Goal: Information Seeking & Learning: Understand process/instructions

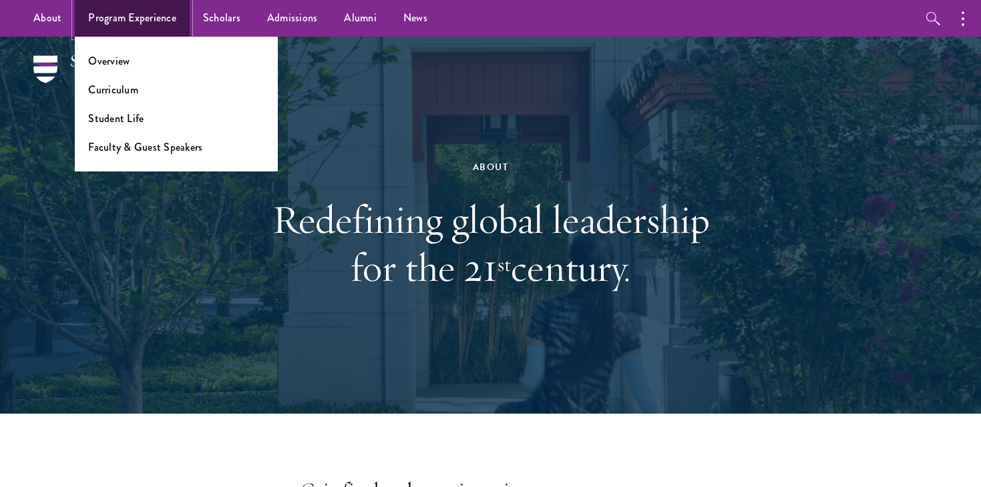
click at [112, 25] on link "Program Experience" at bounding box center [132, 18] width 115 height 37
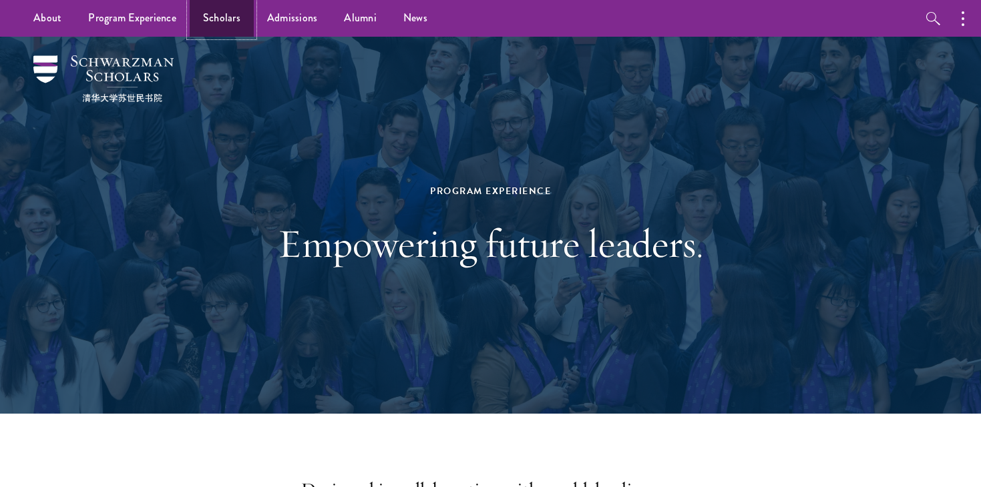
click at [231, 17] on link "Scholars" at bounding box center [222, 18] width 64 height 37
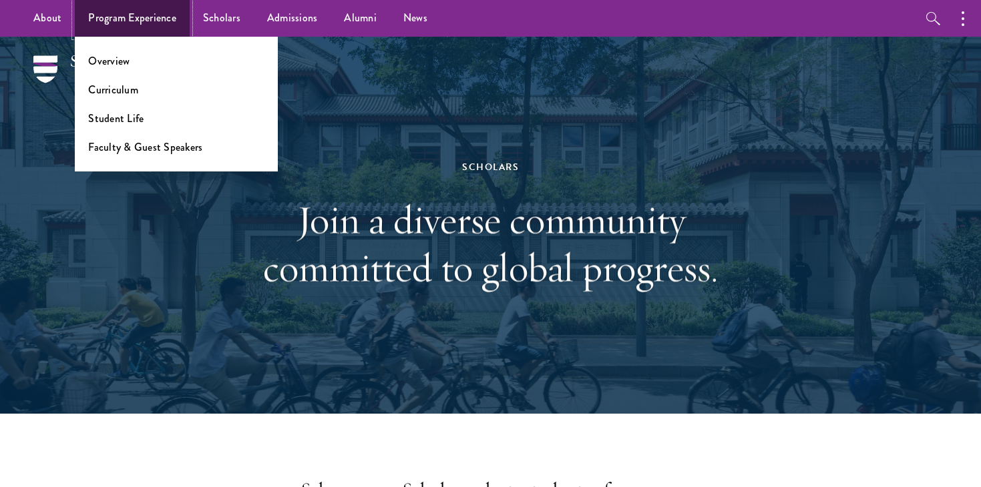
click at [114, 14] on link "Program Experience" at bounding box center [132, 18] width 115 height 37
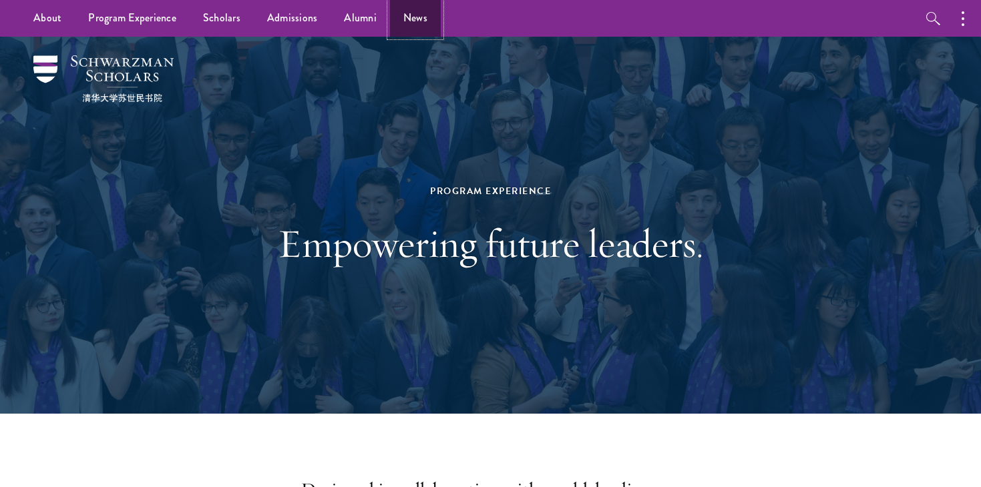
click at [409, 27] on link "News" at bounding box center [415, 18] width 51 height 37
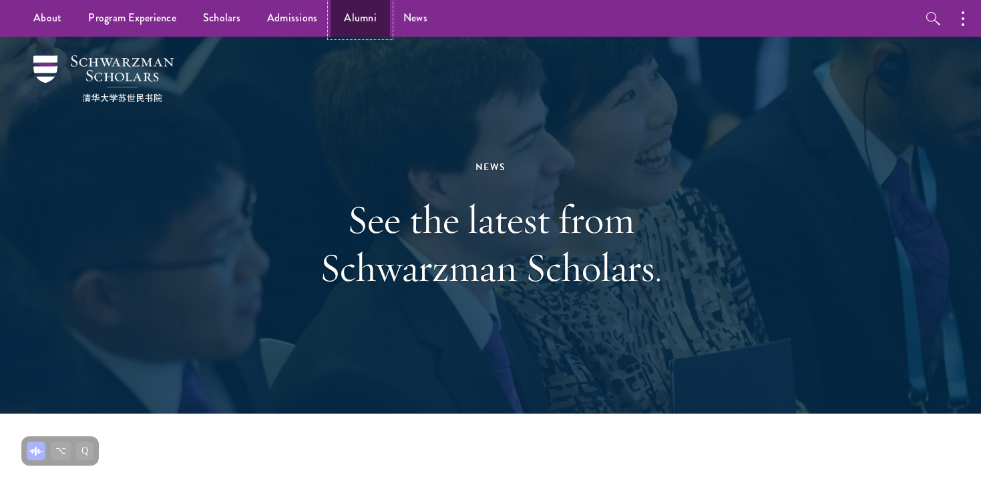
click at [353, 23] on link "Alumni" at bounding box center [360, 18] width 59 height 37
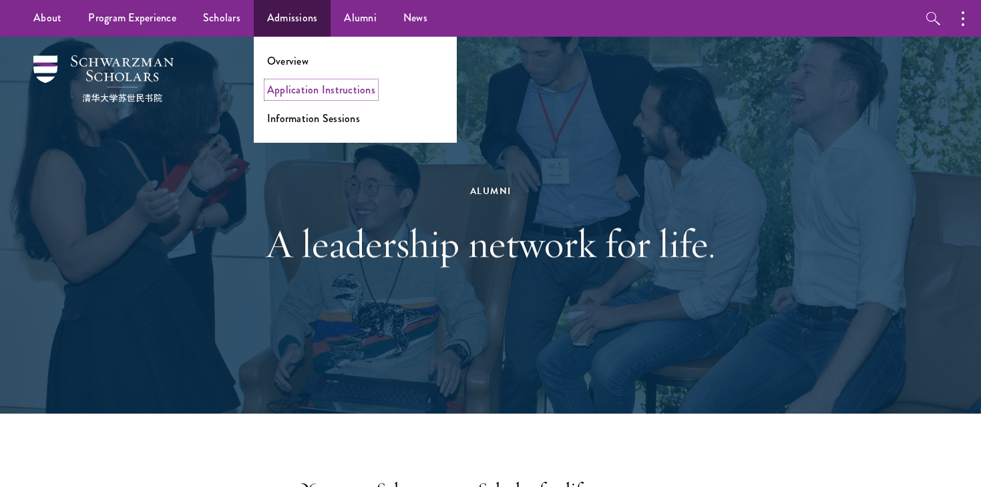
click at [337, 84] on link "Application Instructions" at bounding box center [321, 89] width 108 height 15
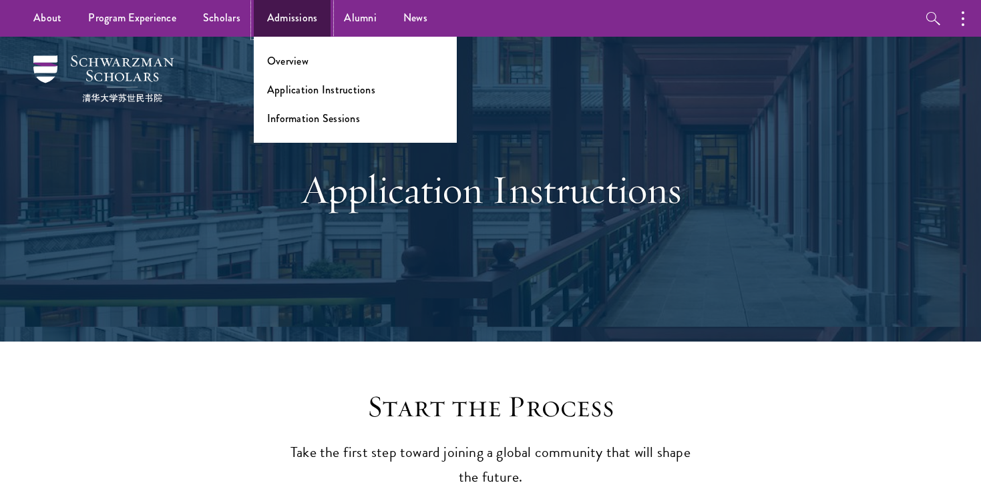
click at [284, 26] on link "Admissions" at bounding box center [292, 18] width 77 height 37
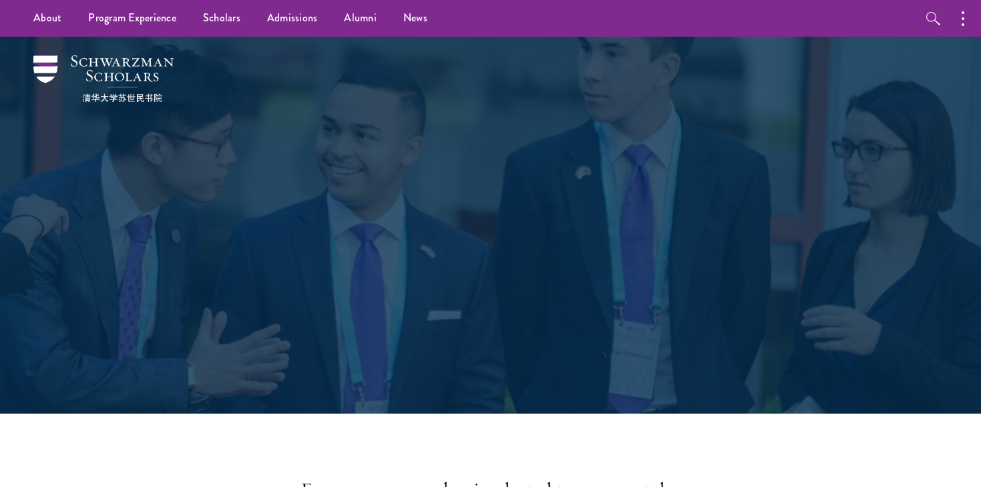
click at [284, 61] on div "Admissions Join the world's next generation of leaders." at bounding box center [490, 225] width 847 height 377
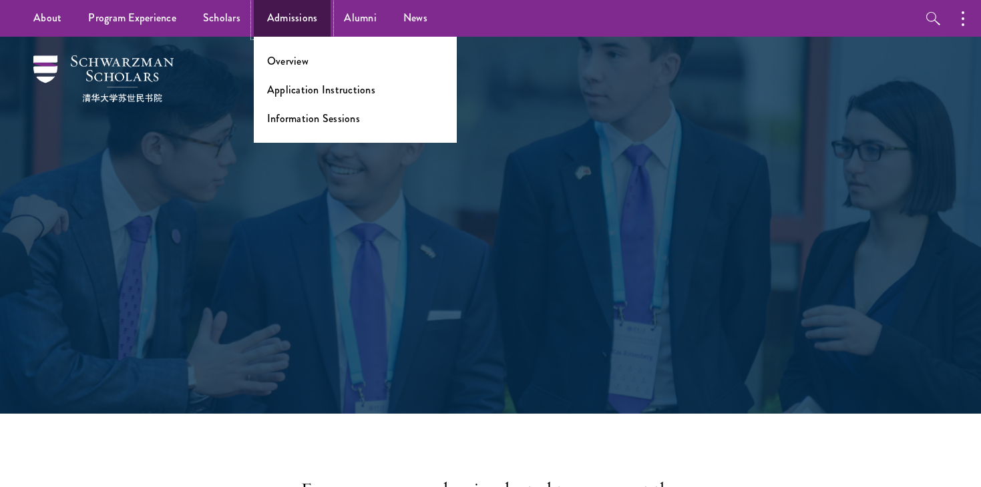
click at [290, 17] on link "Admissions" at bounding box center [292, 18] width 77 height 37
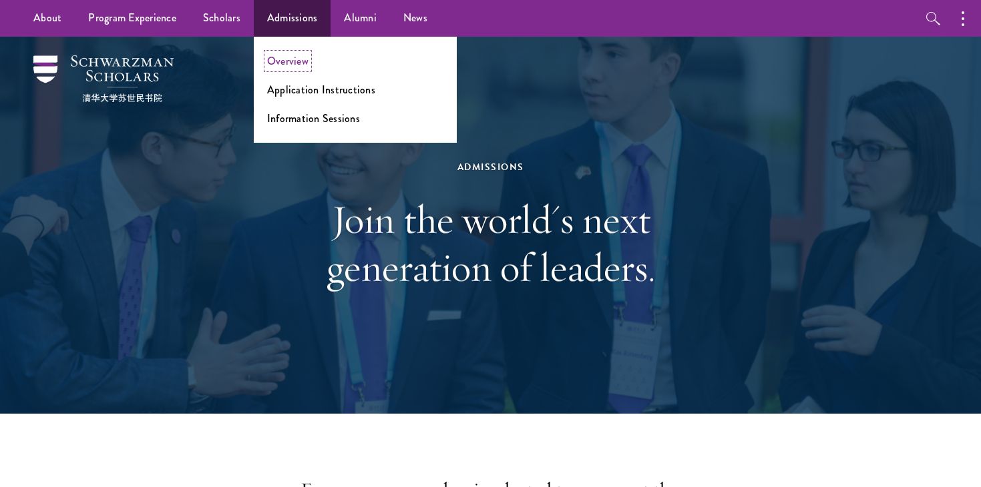
click at [285, 66] on link "Overview" at bounding box center [287, 60] width 41 height 15
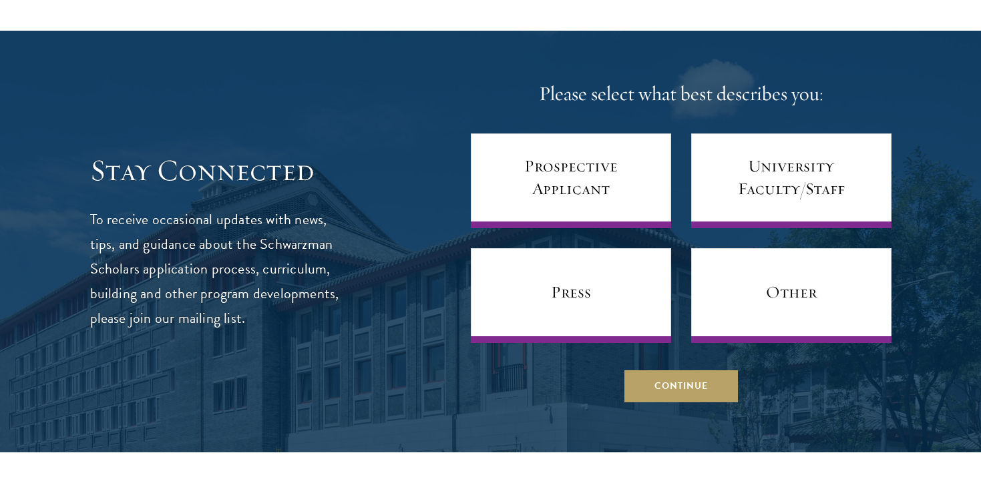
scroll to position [5362, 0]
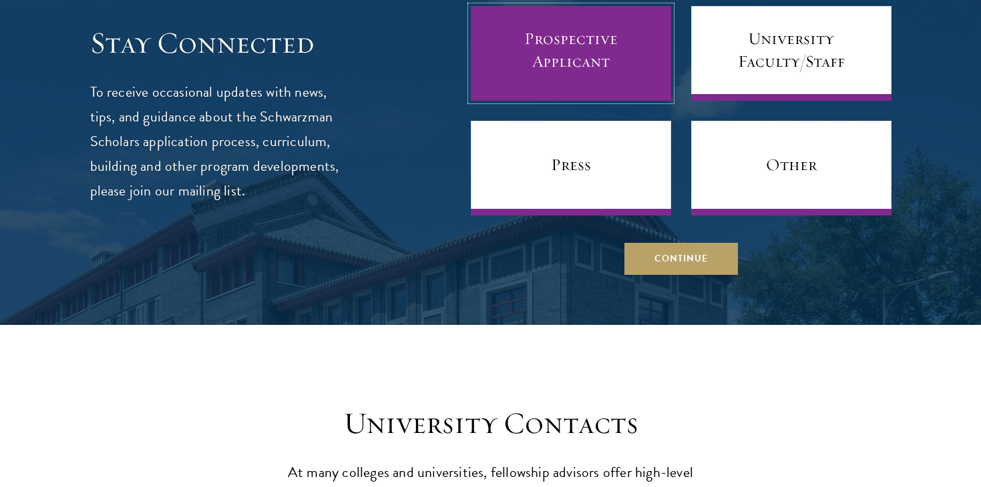
click at [533, 56] on link "Prospective Applicant" at bounding box center [571, 53] width 200 height 95
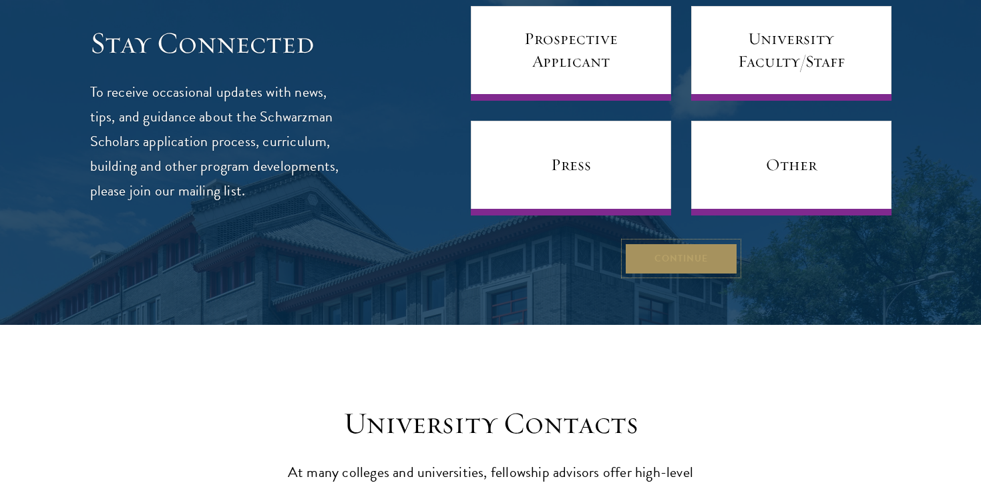
click at [682, 242] on button "Continue" at bounding box center [681, 258] width 114 height 32
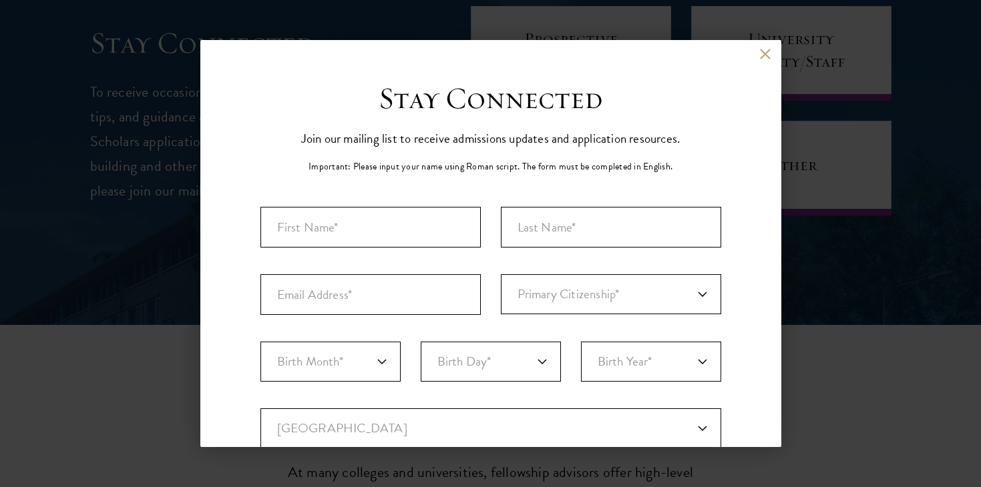
click at [749, 63] on div "Back" at bounding box center [490, 64] width 581 height 32
click at [763, 53] on button at bounding box center [765, 53] width 11 height 11
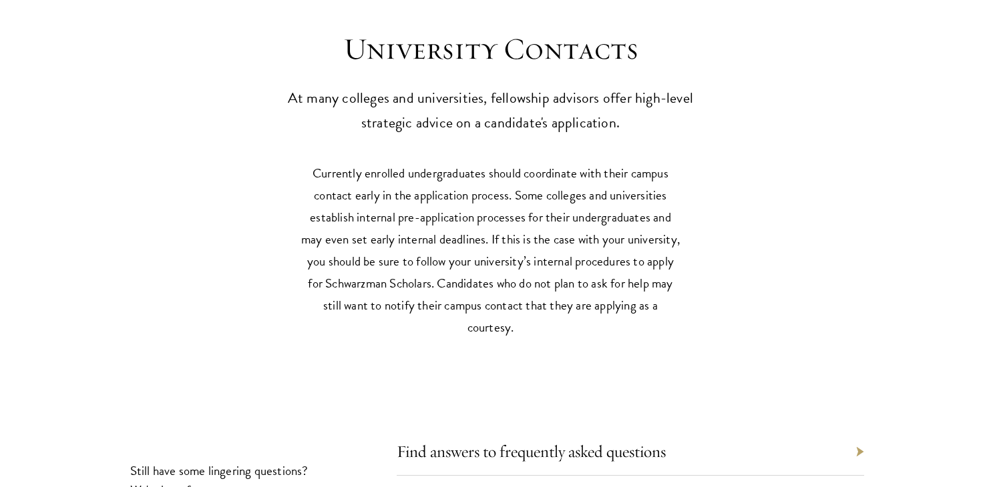
scroll to position [5794, 0]
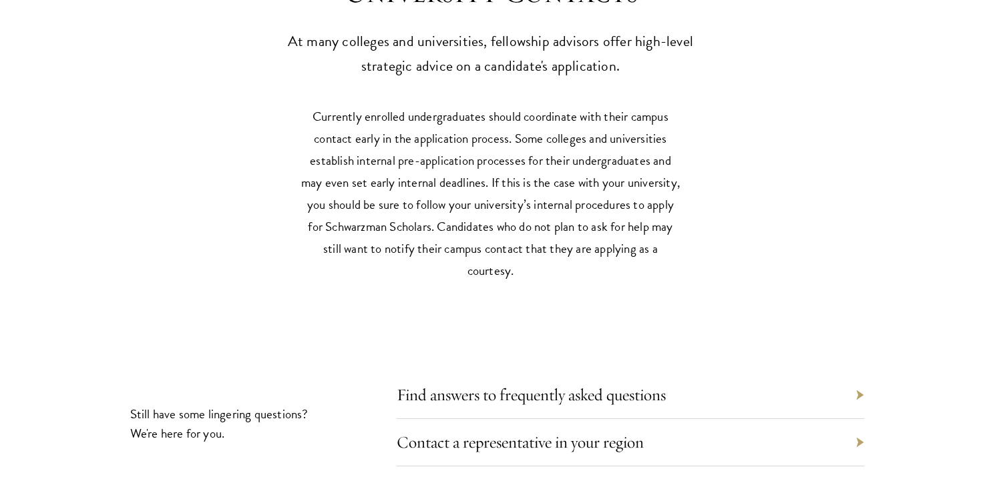
click at [632, 307] on div "University Contacts At many colleges and universities, fellowship advisors offe…" at bounding box center [490, 240] width 981 height 613
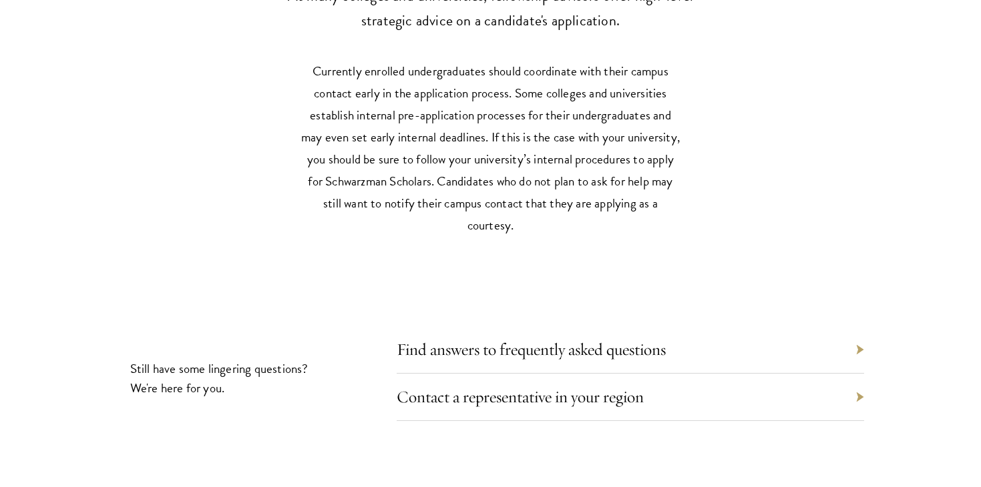
scroll to position [5852, 0]
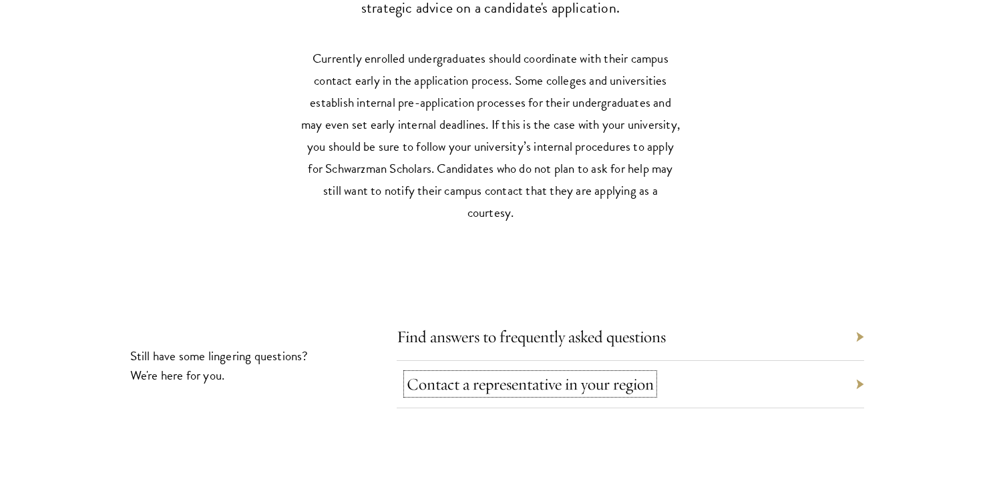
click at [614, 374] on link "Contact a representative in your region" at bounding box center [530, 384] width 247 height 21
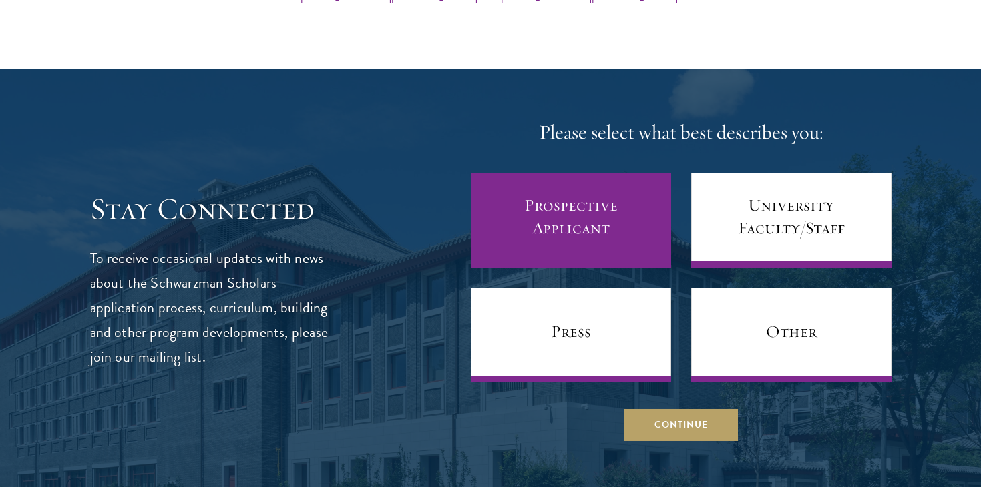
scroll to position [513, 0]
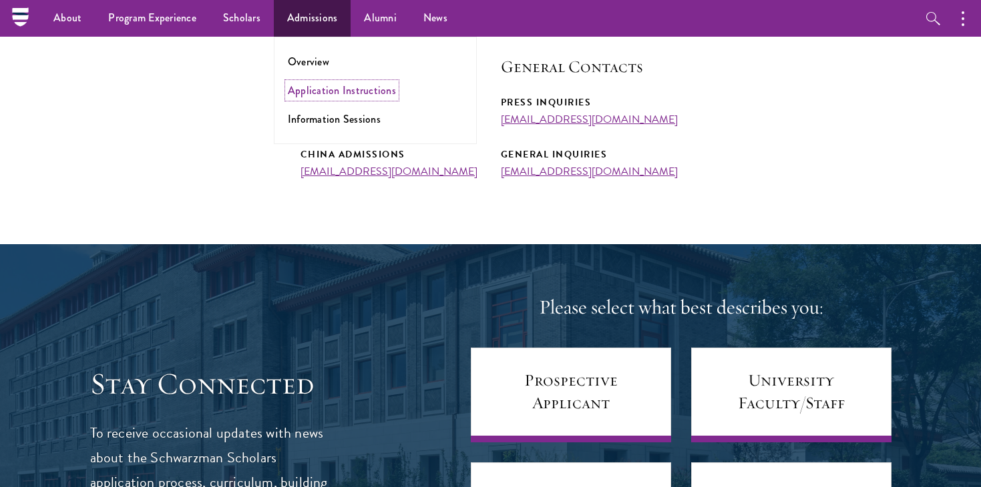
click at [313, 91] on link "Application Instructions" at bounding box center [342, 90] width 108 height 15
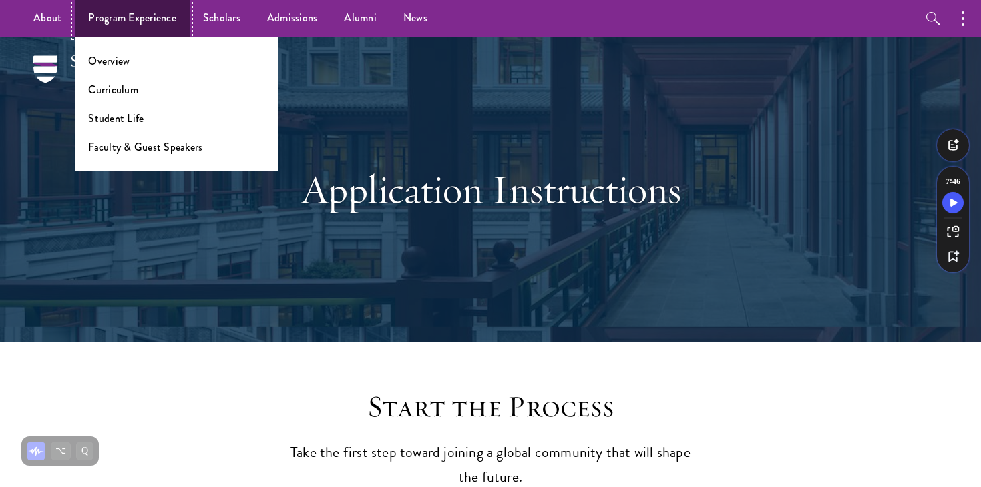
click at [150, 22] on link "Program Experience" at bounding box center [132, 18] width 115 height 37
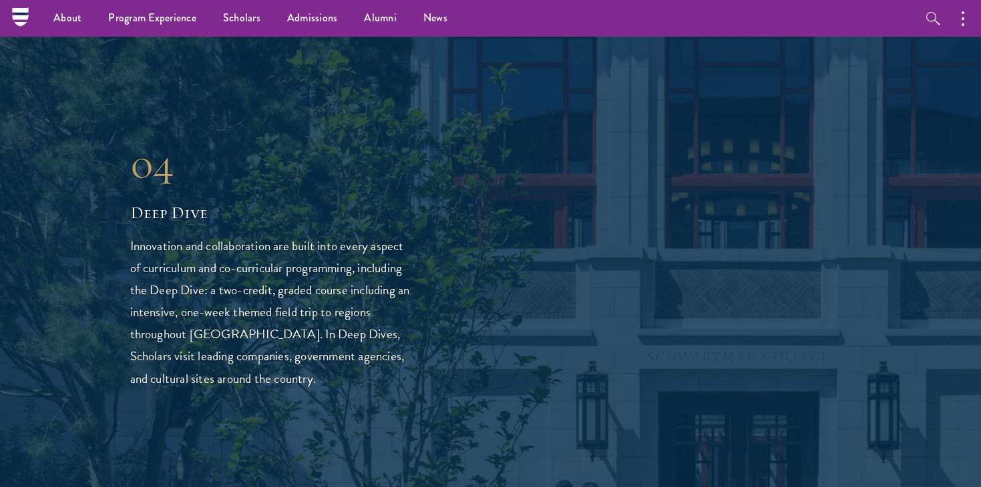
scroll to position [3075, 0]
